Goal: Information Seeking & Learning: Find specific fact

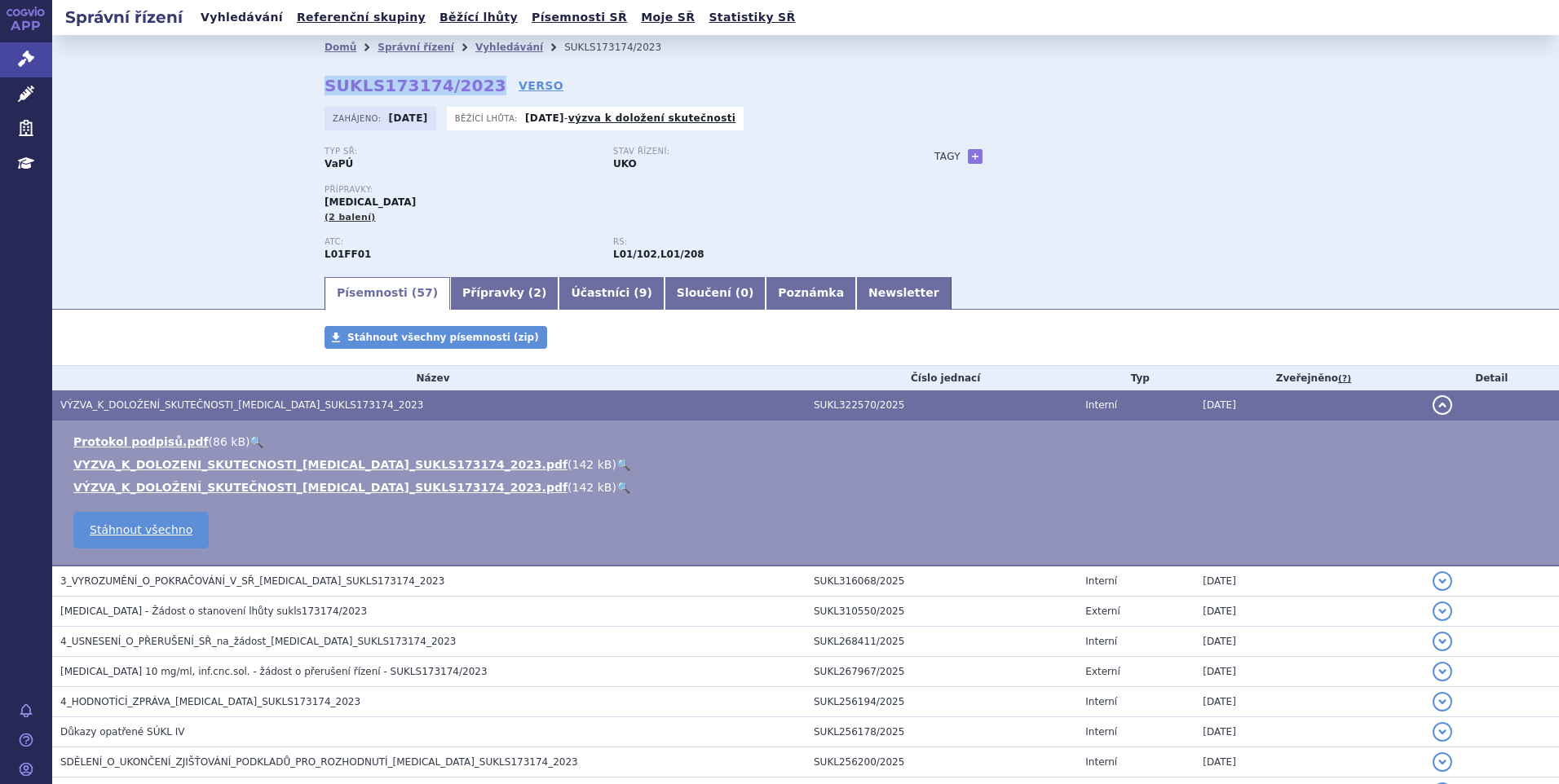
click at [231, 22] on link "Vyhledávání" at bounding box center [242, 18] width 92 height 22
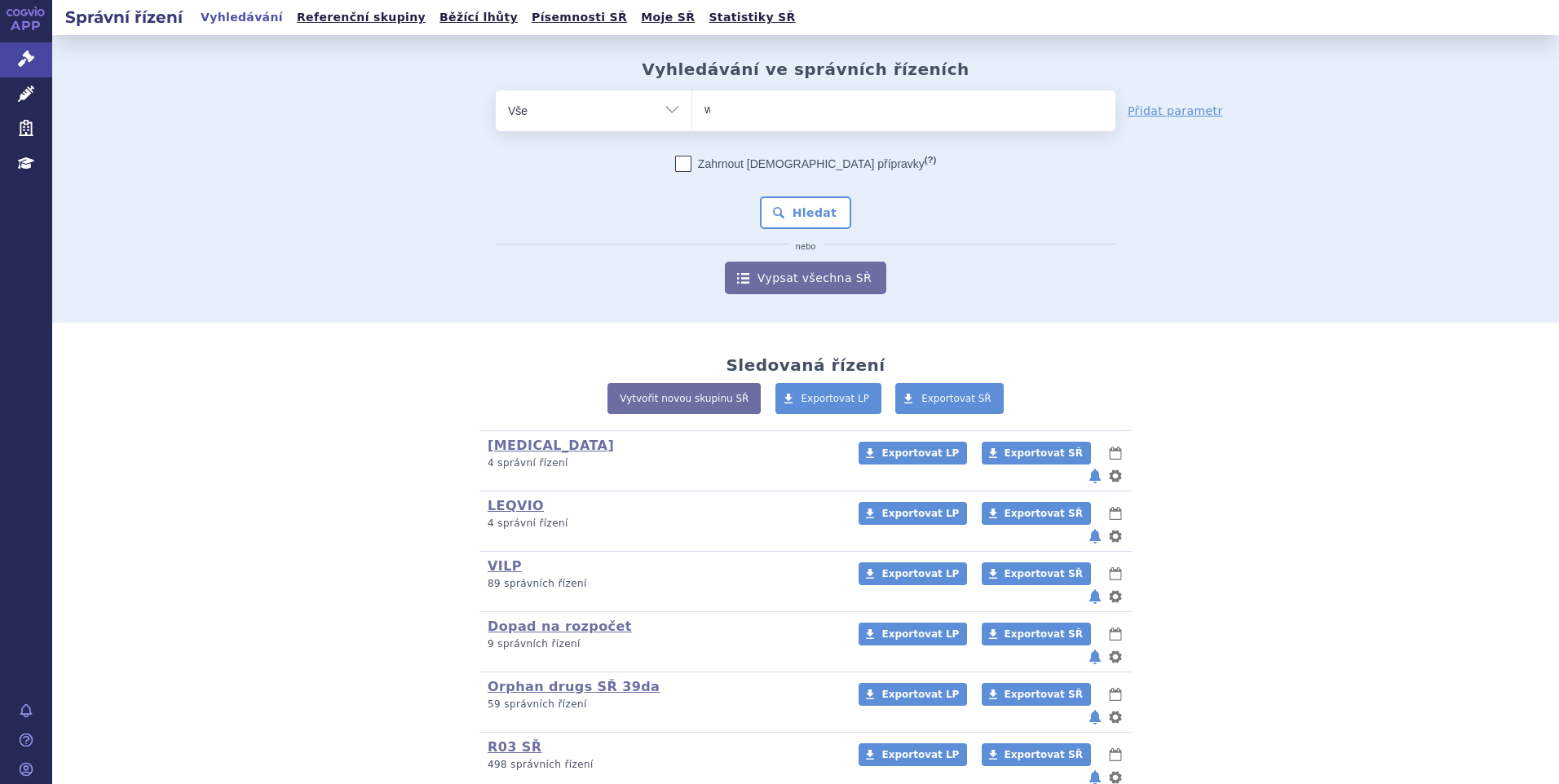
type input "wi"
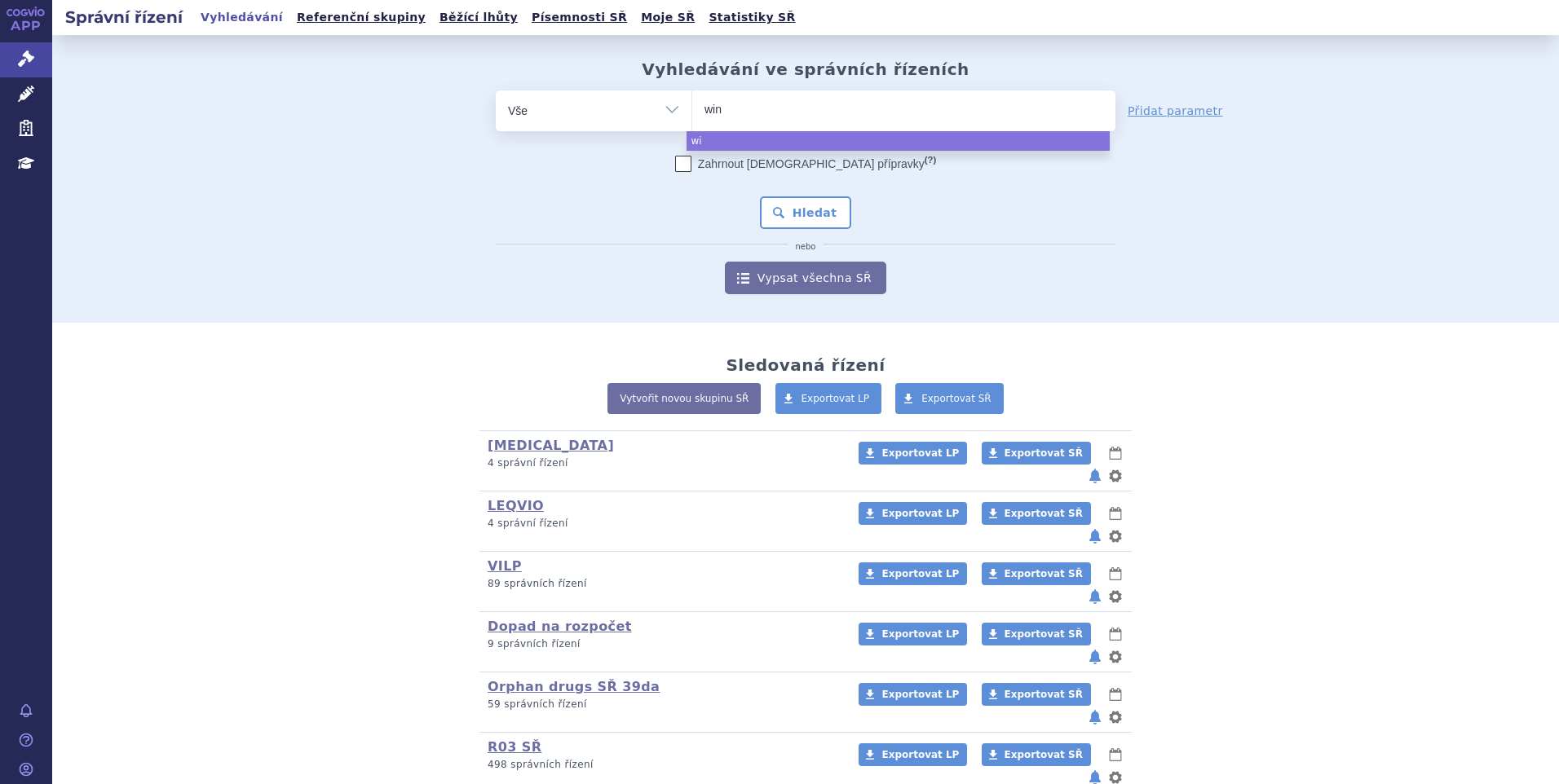
type input "winr"
type input "winrev"
type input "winrevai"
type input "winrevair"
select select "winrevair"
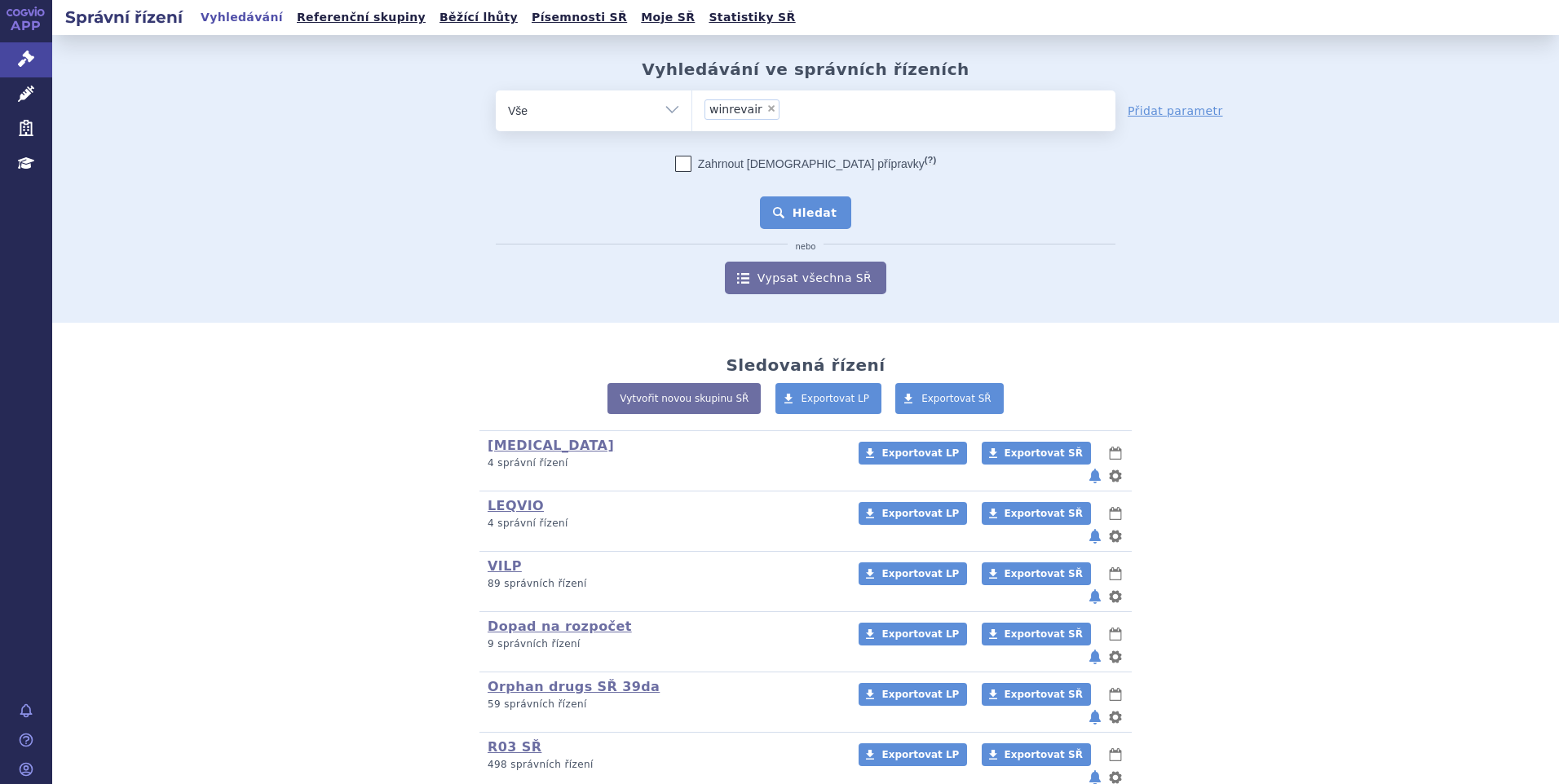
click at [784, 217] on button "Hledat" at bounding box center [806, 212] width 92 height 33
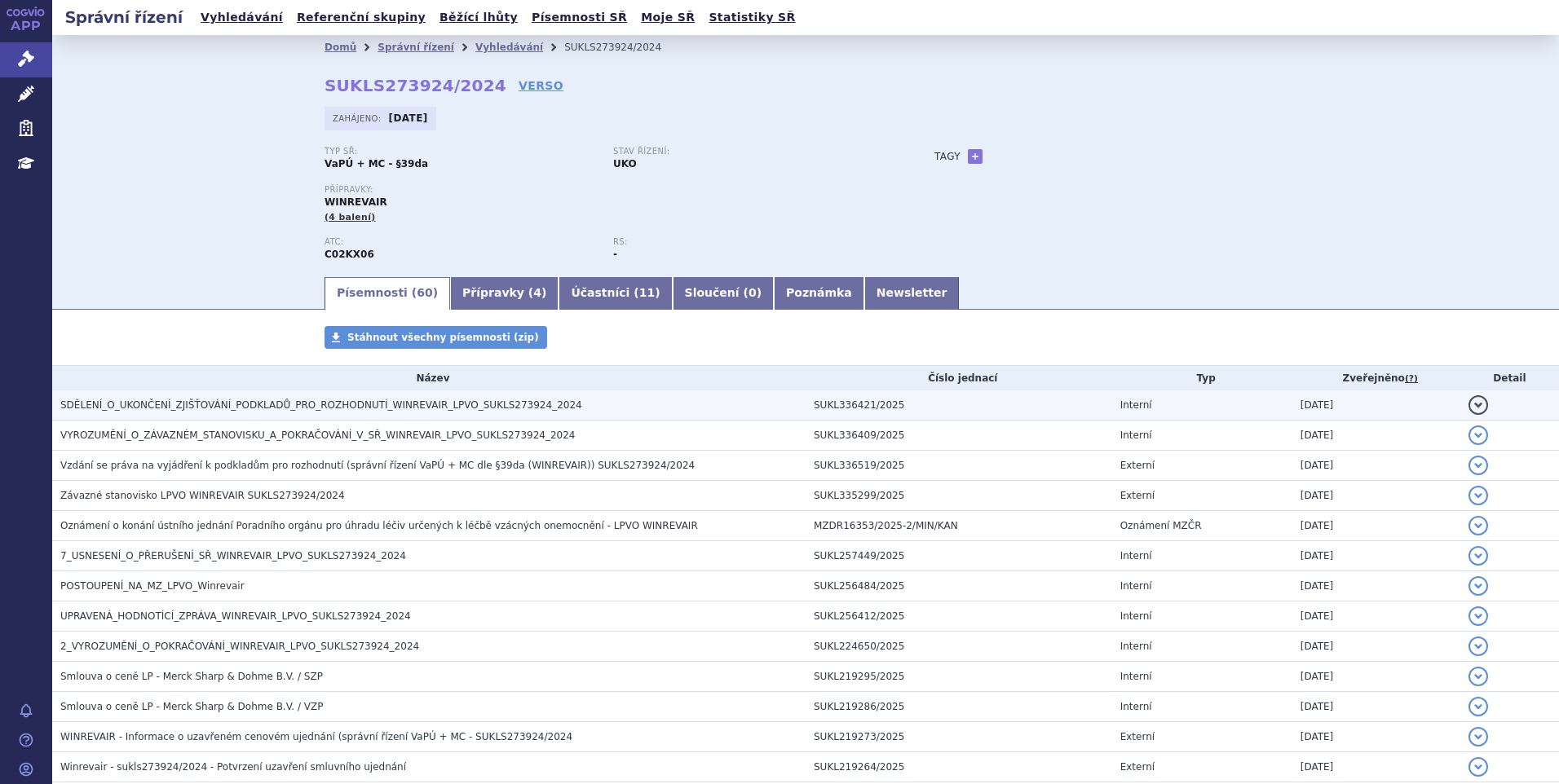
click at [366, 409] on span "SDĚLENÍ_O_UKONČENÍ_ZJIŠŤOVÁNÍ_PODKLADŮ_PRO_ROZHODNUTÍ_WINREVAIR_LPVO_SUKLS27392…" at bounding box center [320, 405] width 521 height 11
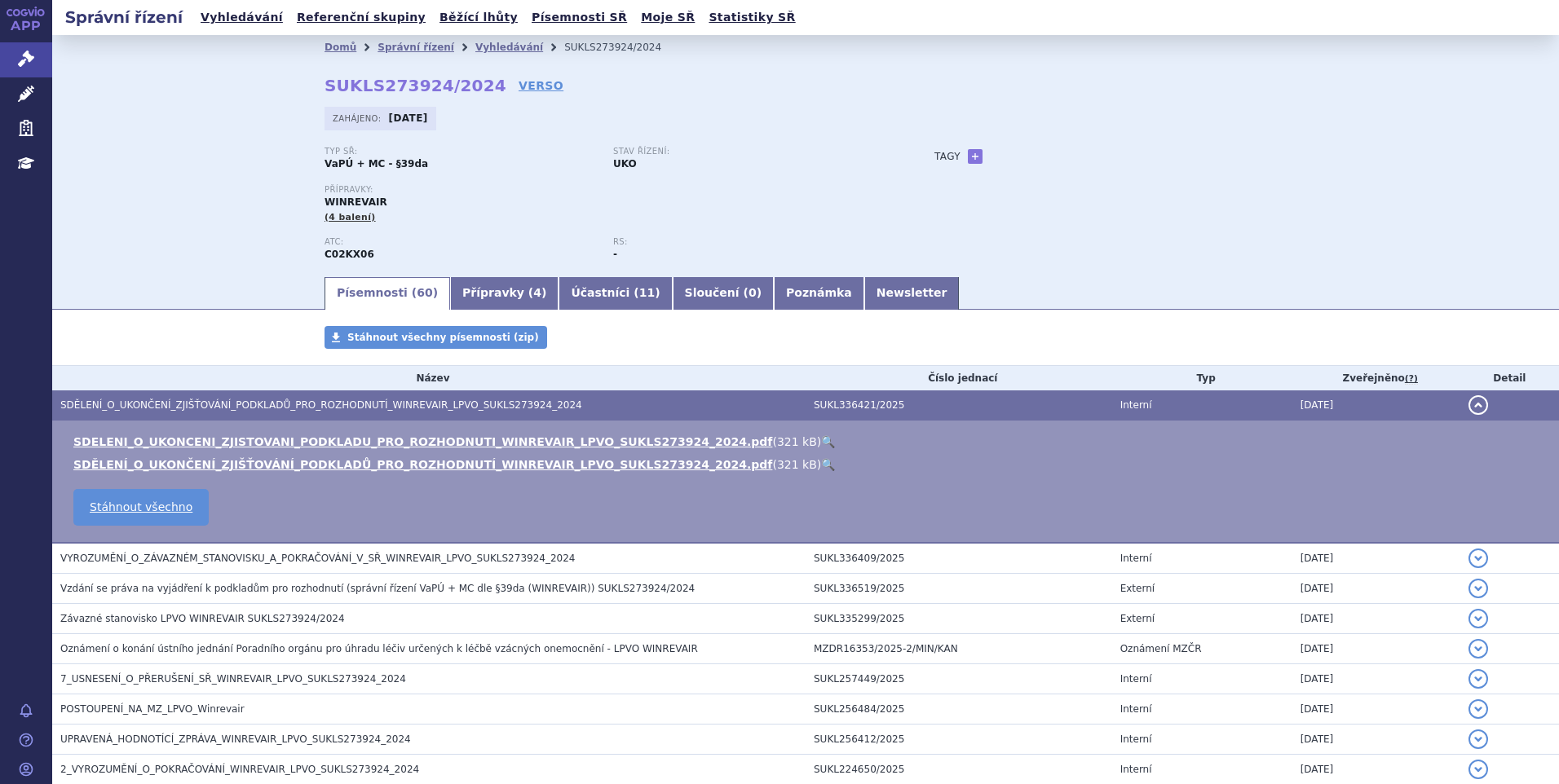
click at [821, 436] on link "🔍" at bounding box center [828, 441] width 14 height 13
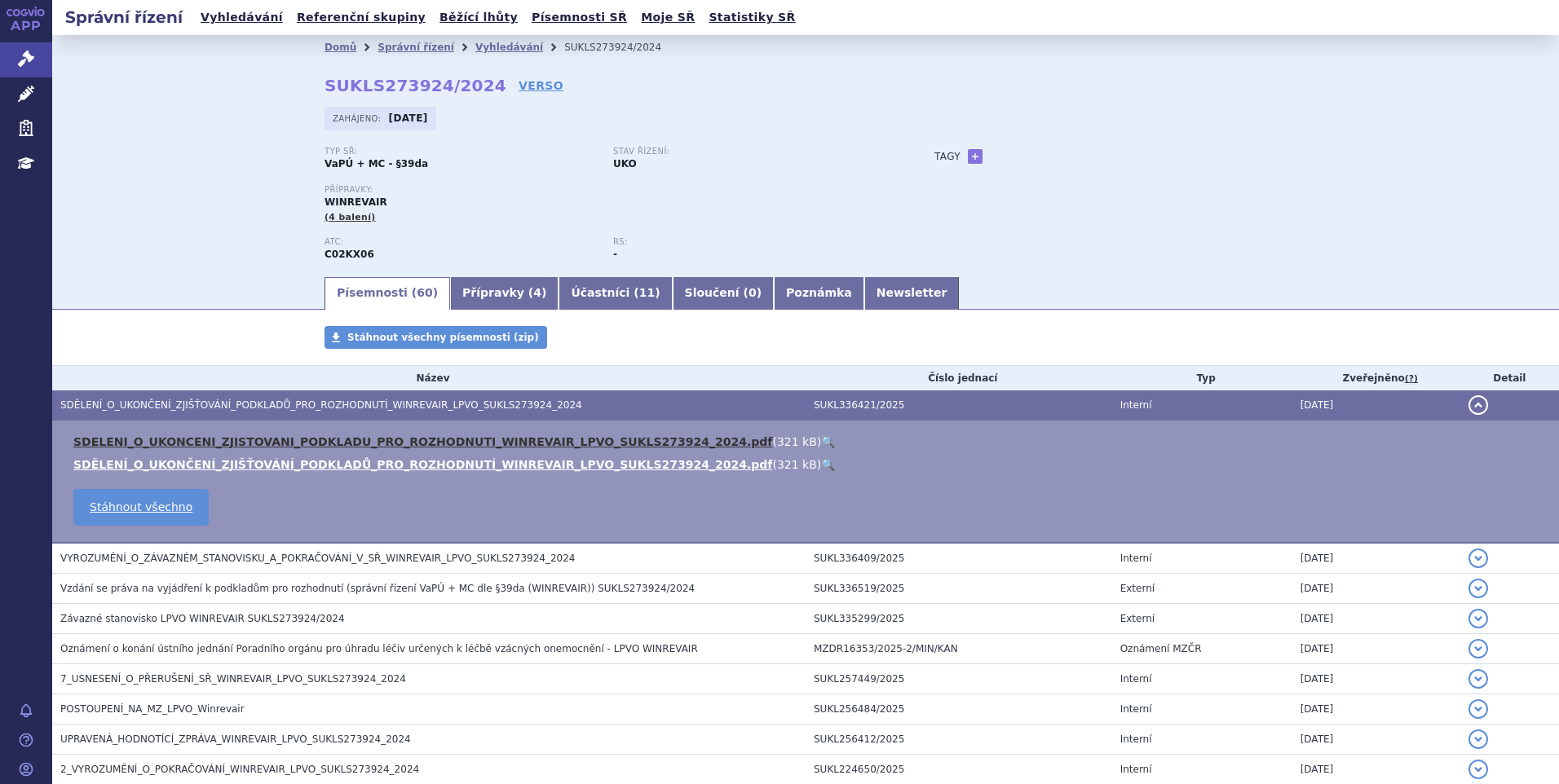
click at [398, 437] on link "SDELENI_O_UKONCENI_ZJISTOVANI_PODKLADU_PRO_ROZHODNUTI_WINREVAIR_LPVO_SUKLS27392…" at bounding box center [423, 441] width 699 height 13
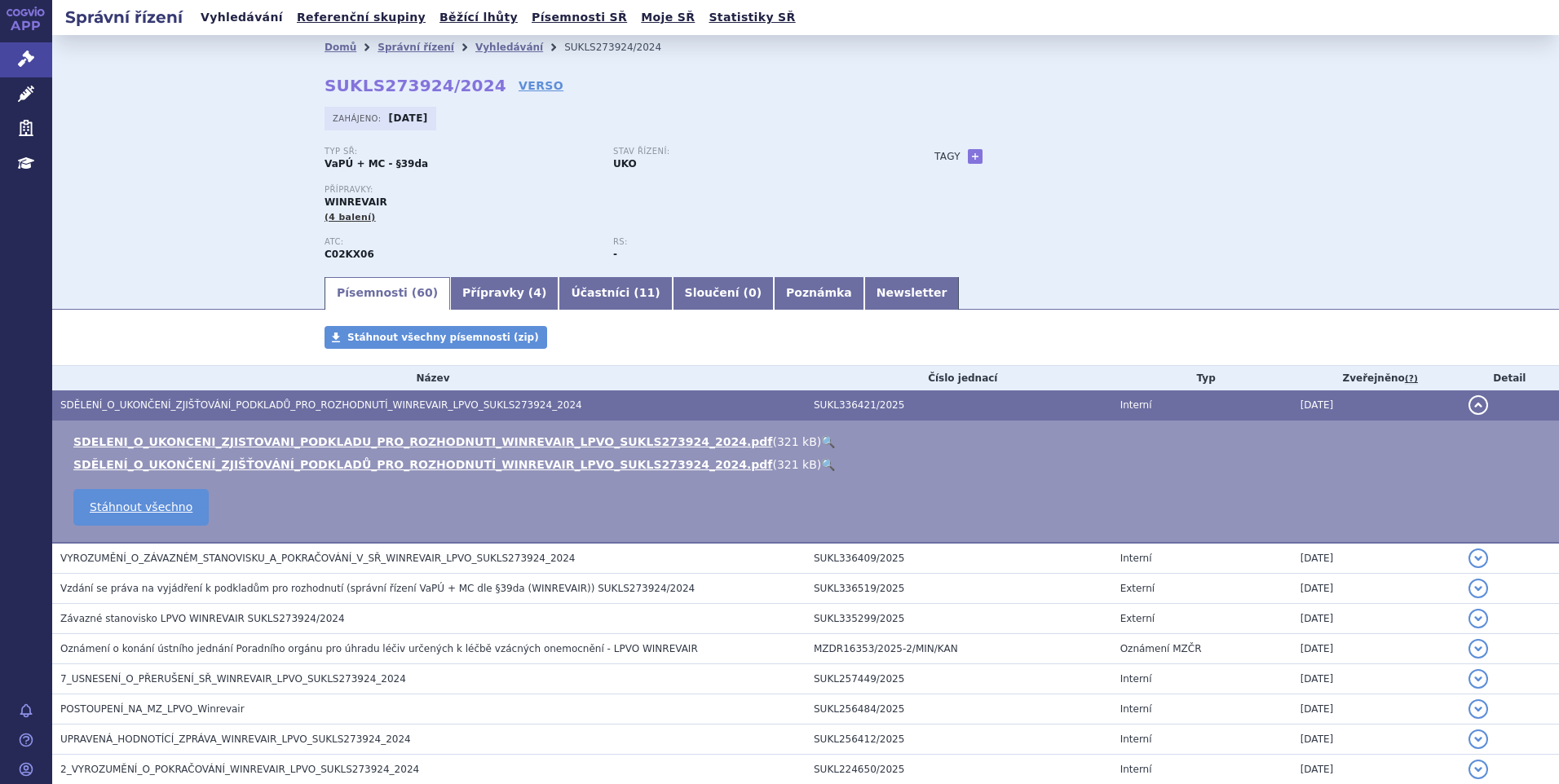
click at [258, 25] on link "Vyhledávání" at bounding box center [242, 18] width 92 height 22
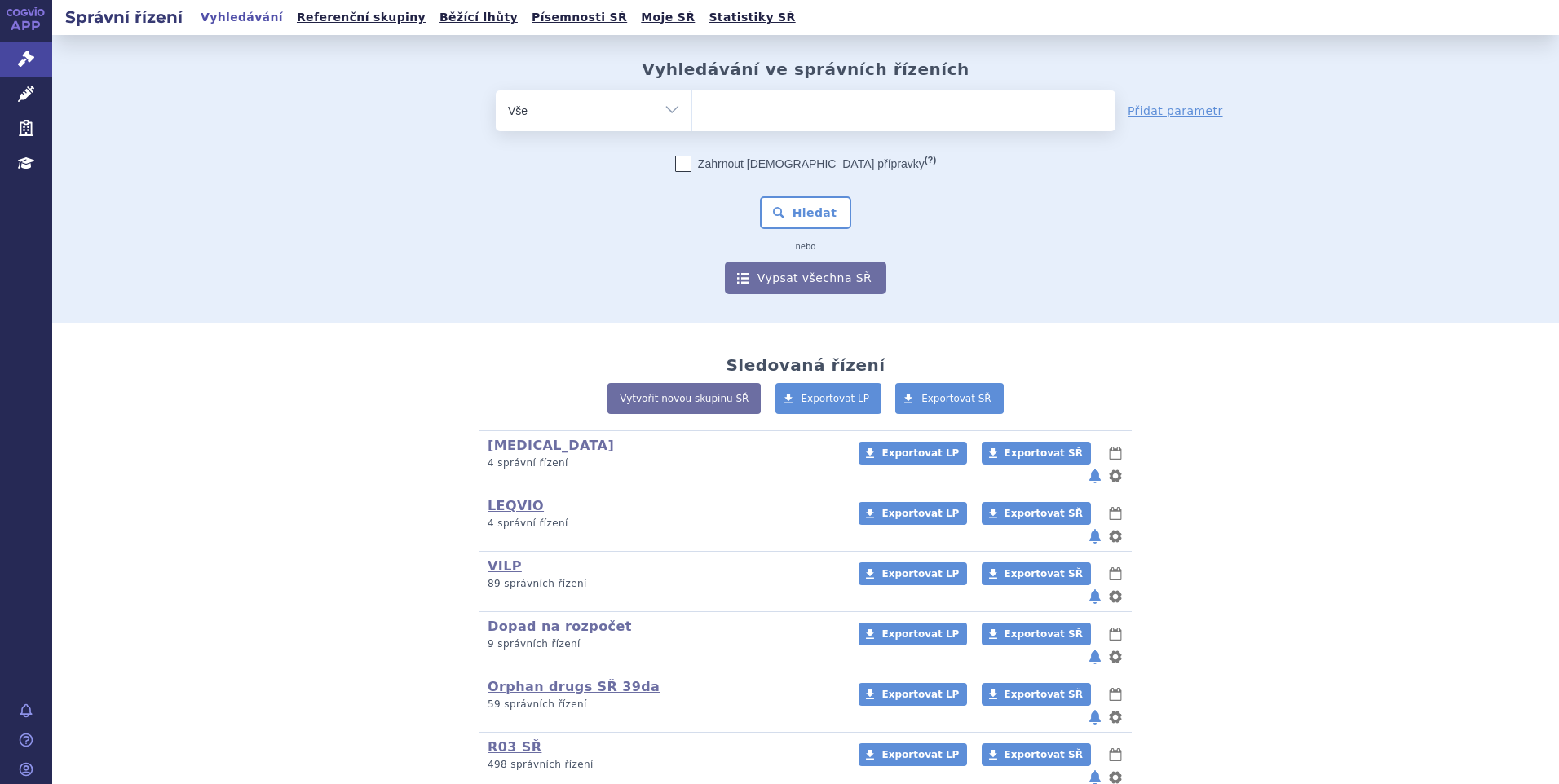
click at [728, 102] on ul at bounding box center [903, 108] width 423 height 34
click at [692, 102] on select at bounding box center [691, 110] width 1 height 41
paste input "SUKLS273924/2024"
type input "SUKLS273924/2024"
select select "SUKLS273924/2024"
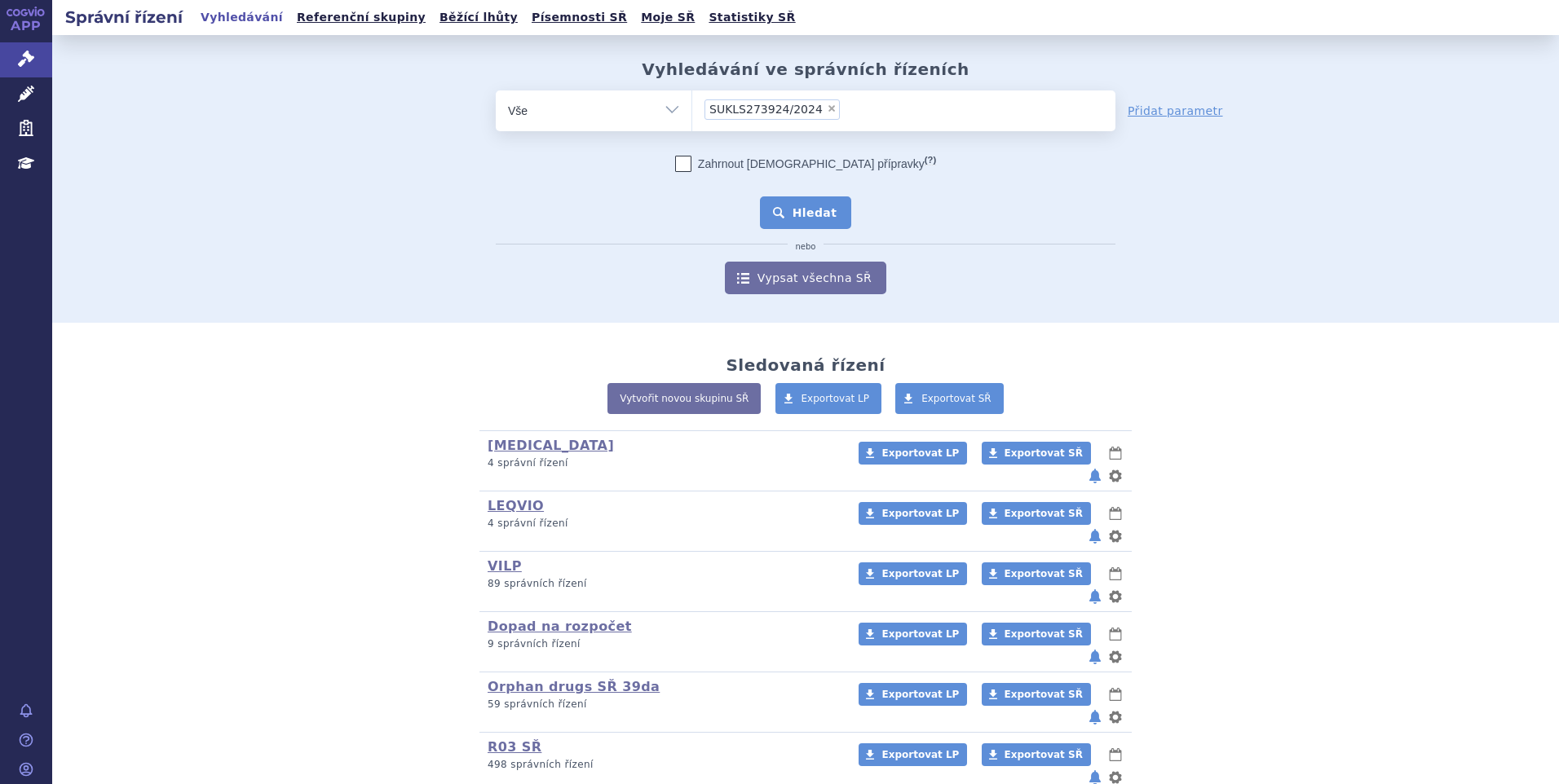
click at [786, 217] on button "Hledat" at bounding box center [806, 212] width 92 height 33
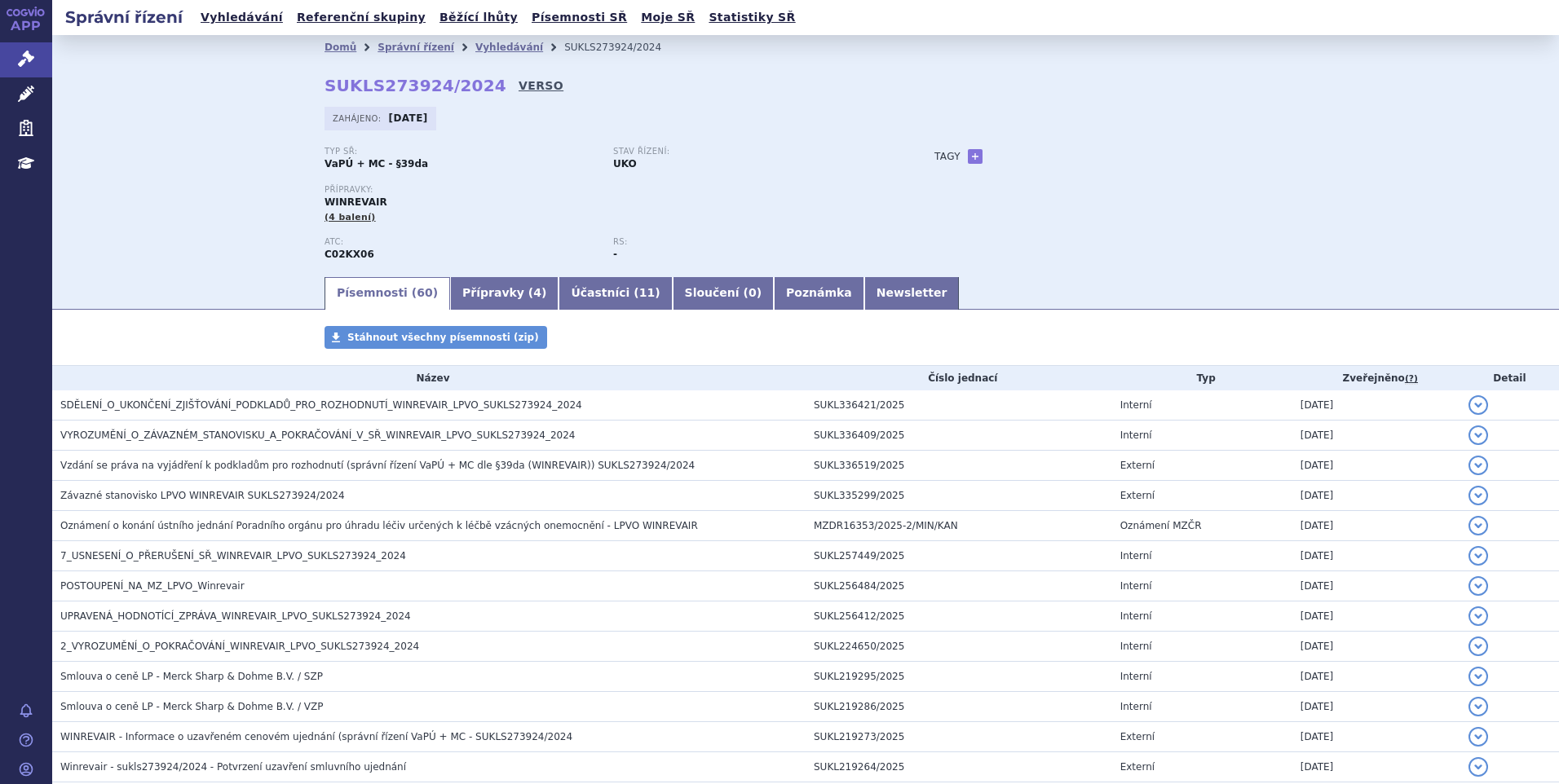
click at [519, 80] on link "VERSO" at bounding box center [541, 85] width 45 height 16
click at [225, 25] on link "Vyhledávání" at bounding box center [242, 18] width 92 height 22
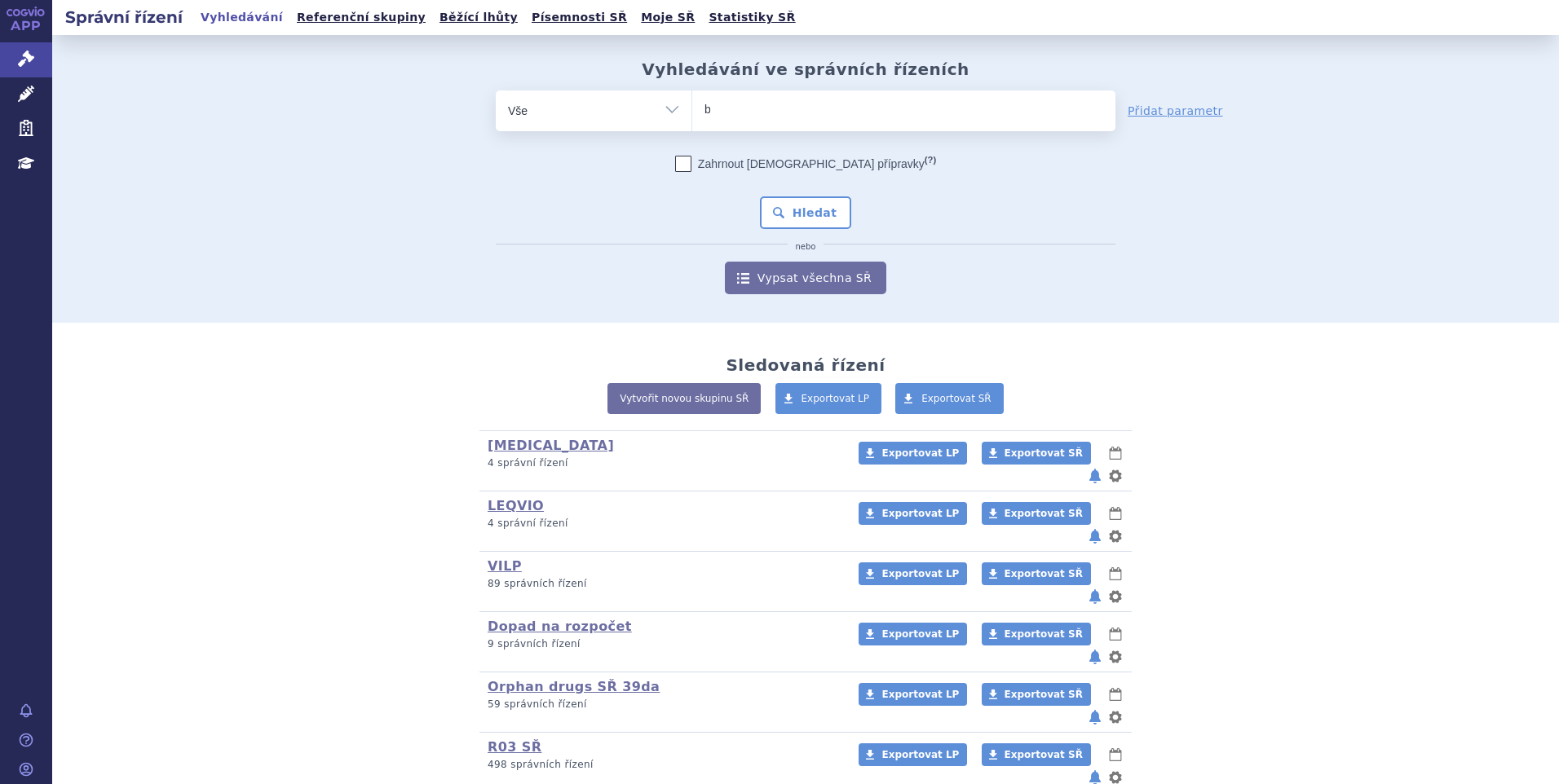
type input "ba"
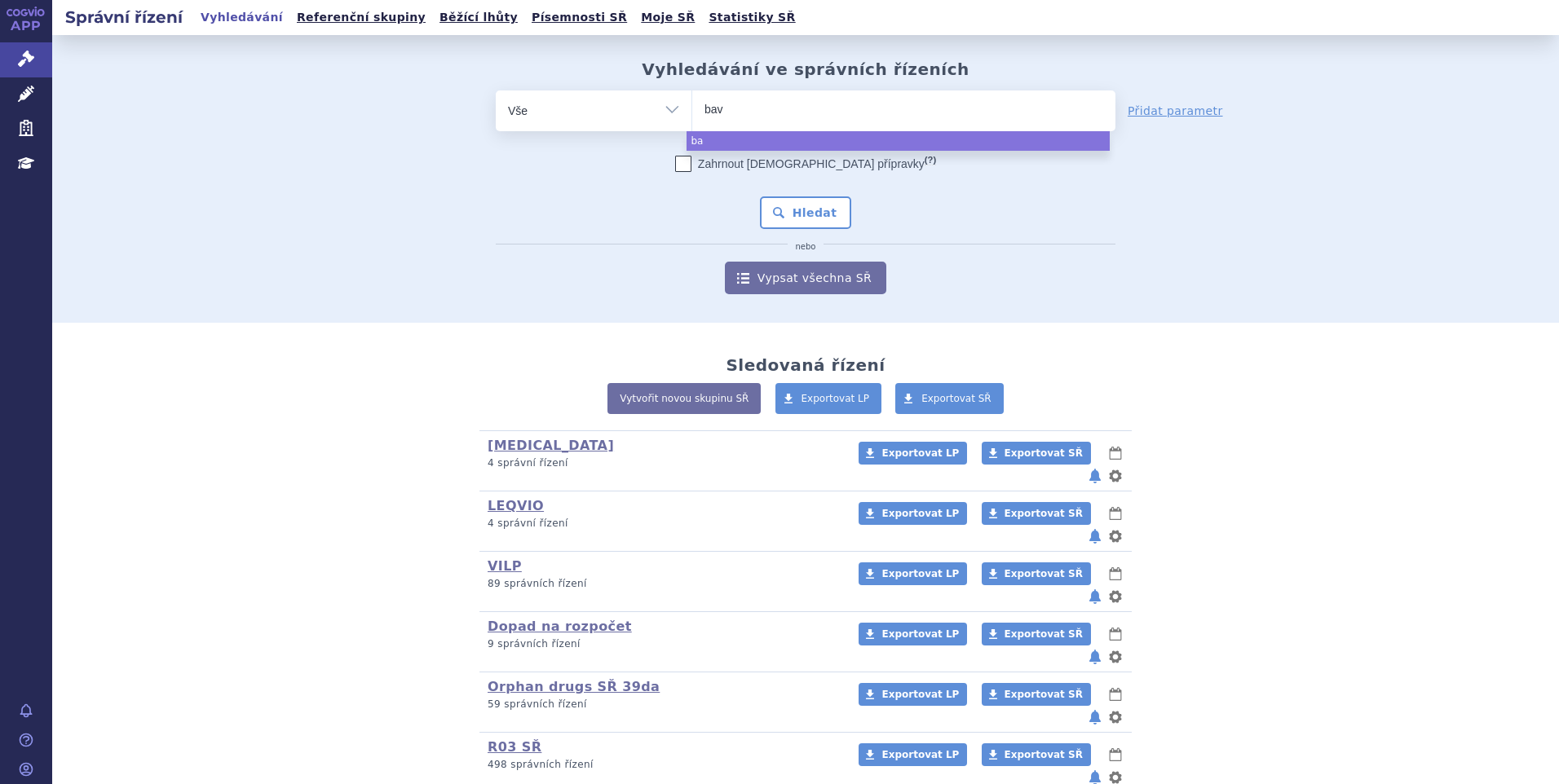
type input "bave"
type input "bavenc"
type input "bavenci"
type input "[MEDICAL_DATA]"
select select "[MEDICAL_DATA]"
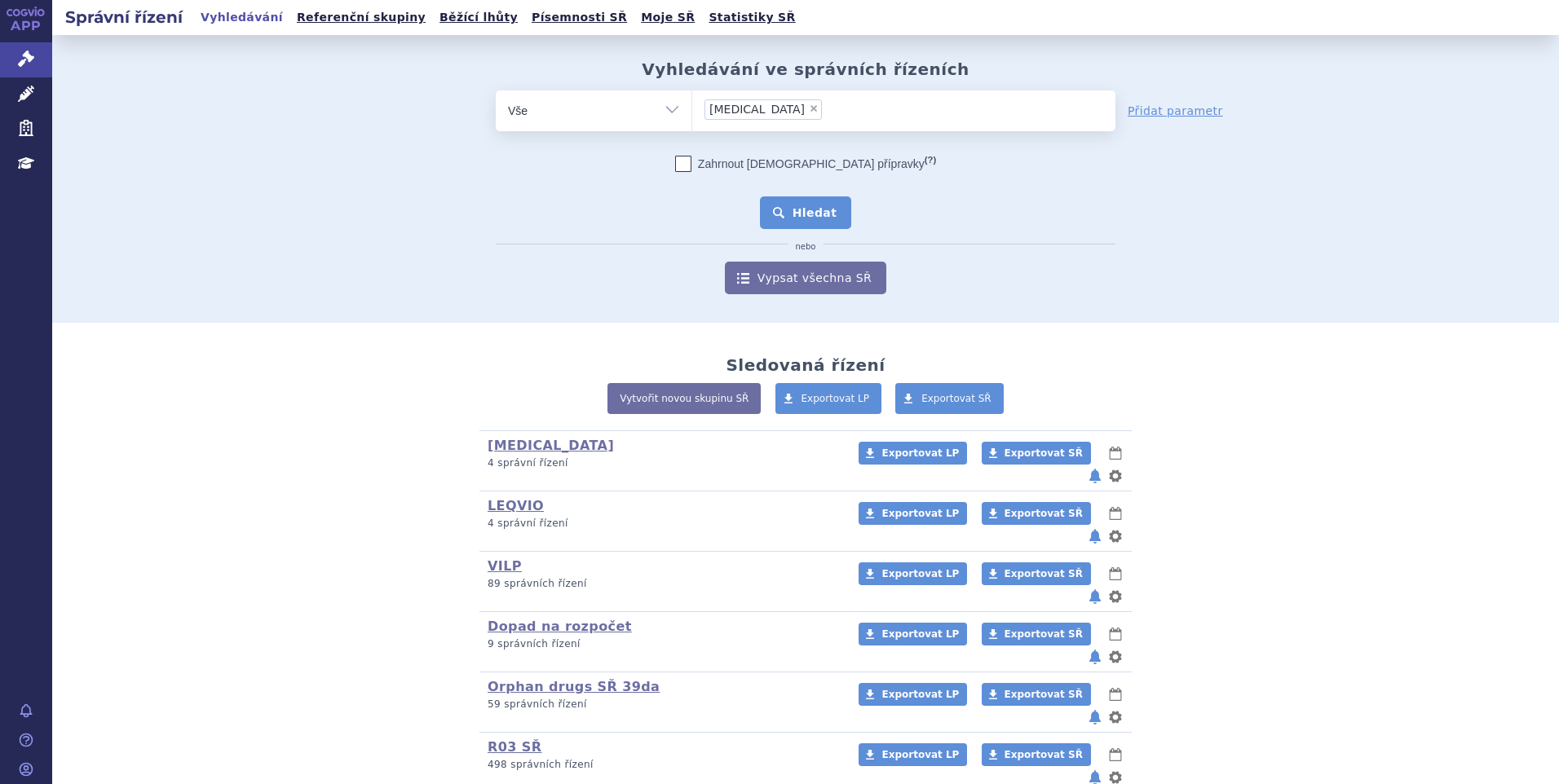
click at [818, 216] on button "Hledat" at bounding box center [806, 212] width 92 height 33
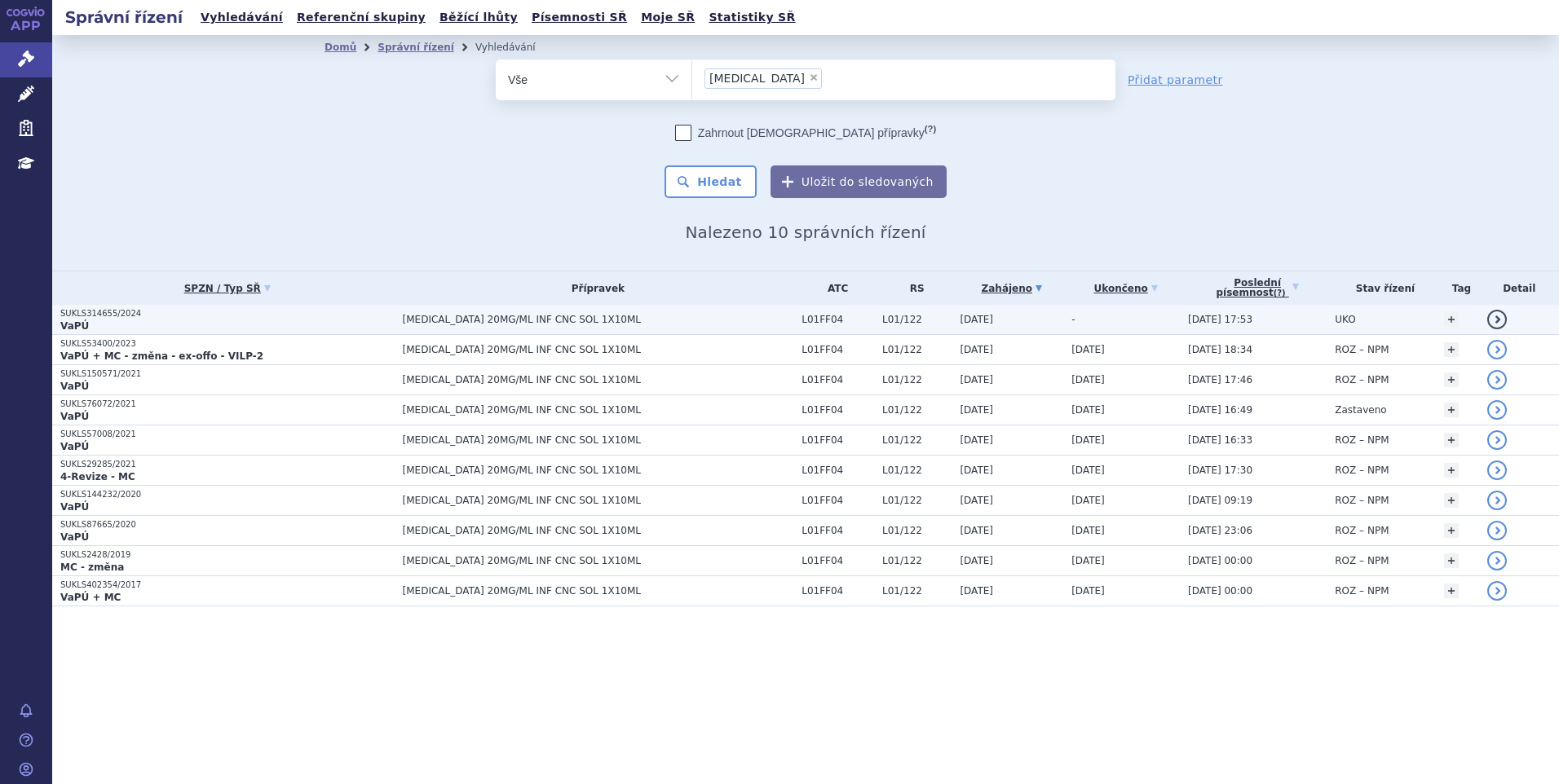
click at [231, 329] on p "VaPÚ" at bounding box center [227, 325] width 334 height 13
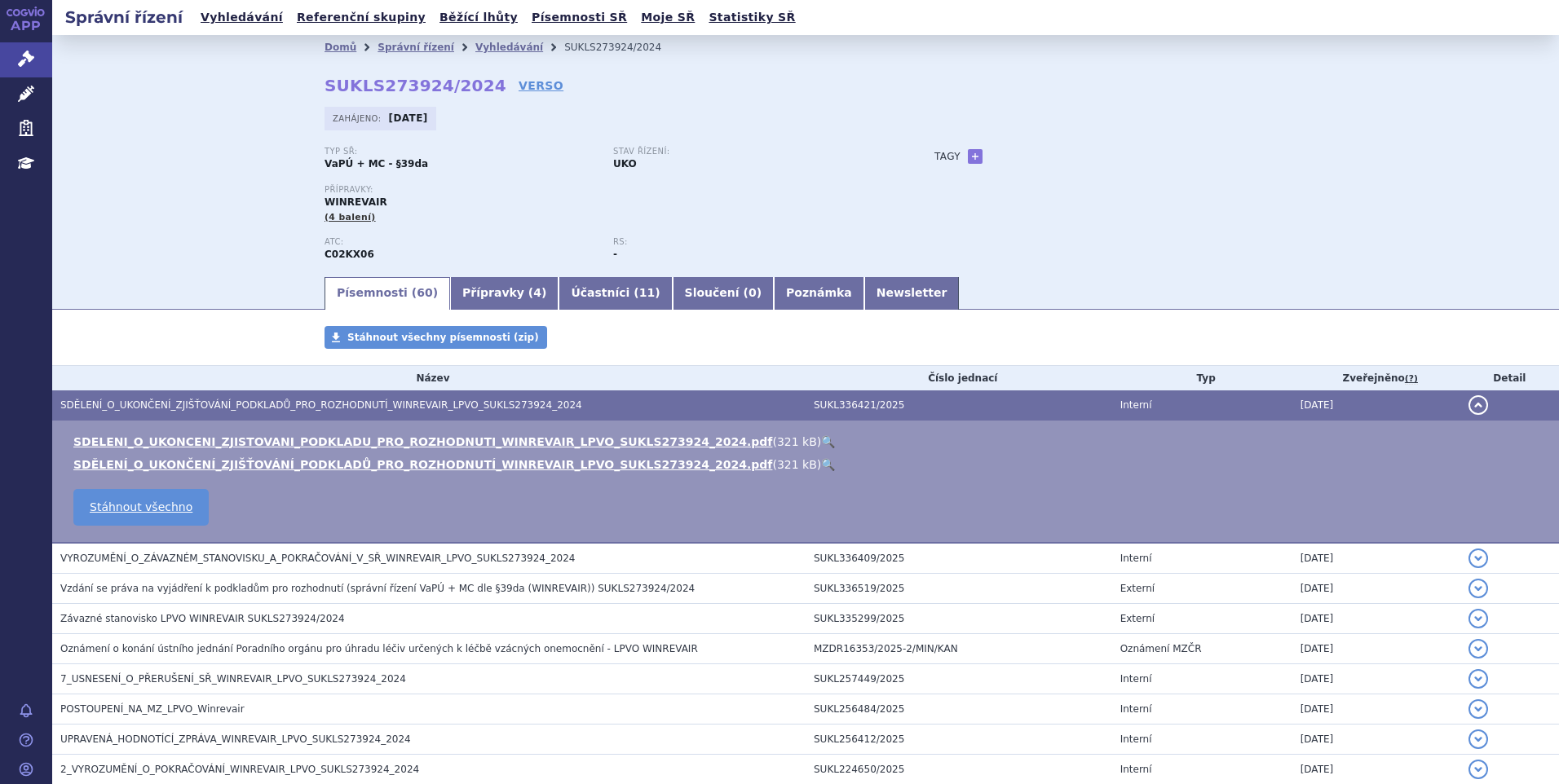
click at [821, 442] on link "🔍" at bounding box center [828, 441] width 14 height 13
drag, startPoint x: 379, startPoint y: 204, endPoint x: 319, endPoint y: 205, distance: 60.0
click at [324, 205] on div "Přípravky: [GEOGRAPHIC_DATA] (4 balení)" at bounding box center [613, 205] width 577 height 39
copy span "WINREVAIR"
drag, startPoint x: 319, startPoint y: 80, endPoint x: 469, endPoint y: 85, distance: 150.1
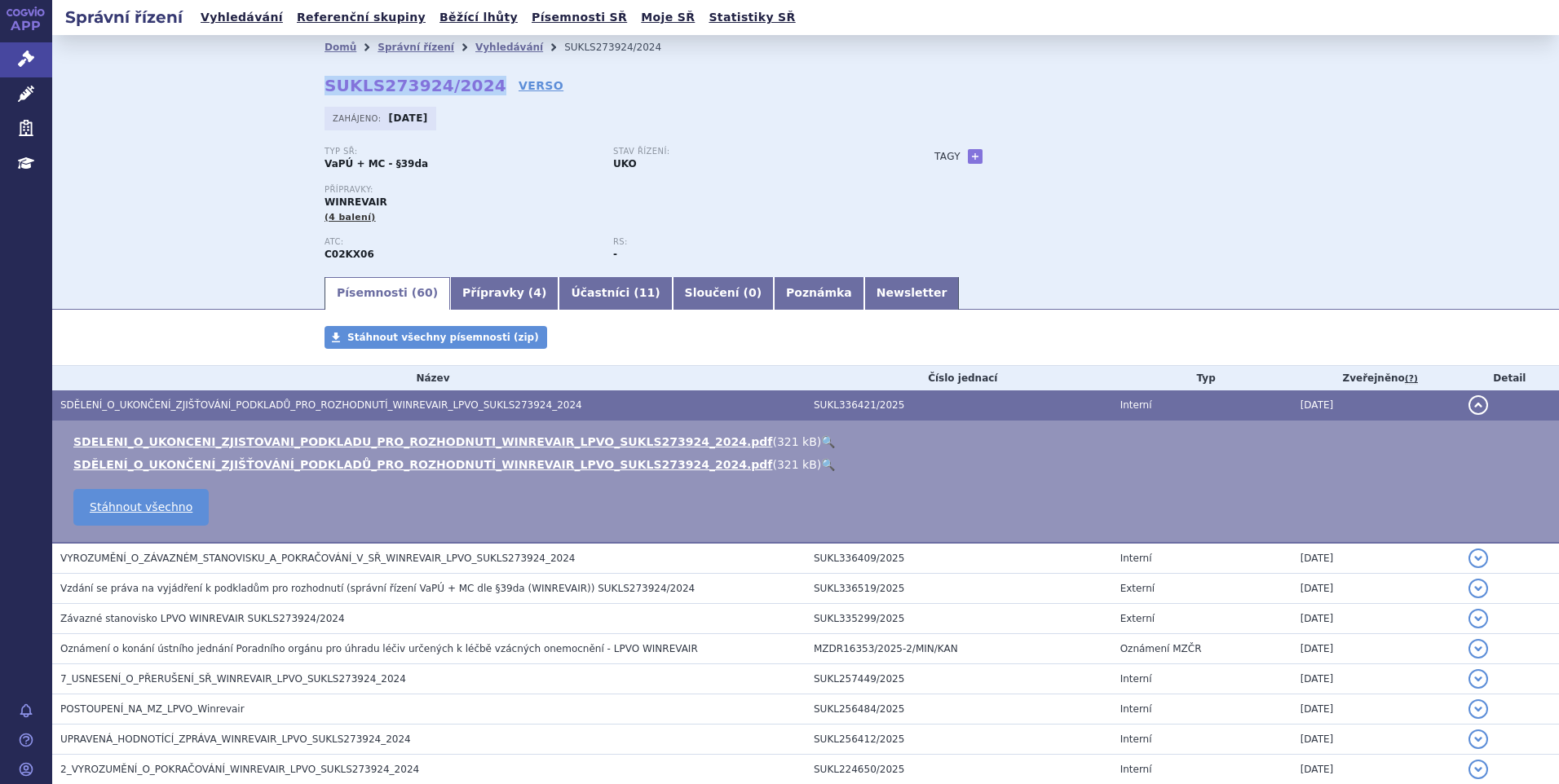
click at [469, 85] on strong "SUKLS273924/2024" at bounding box center [415, 86] width 181 height 20
copy strong "SUKLS273924/2024"
